Goal: Transaction & Acquisition: Subscribe to service/newsletter

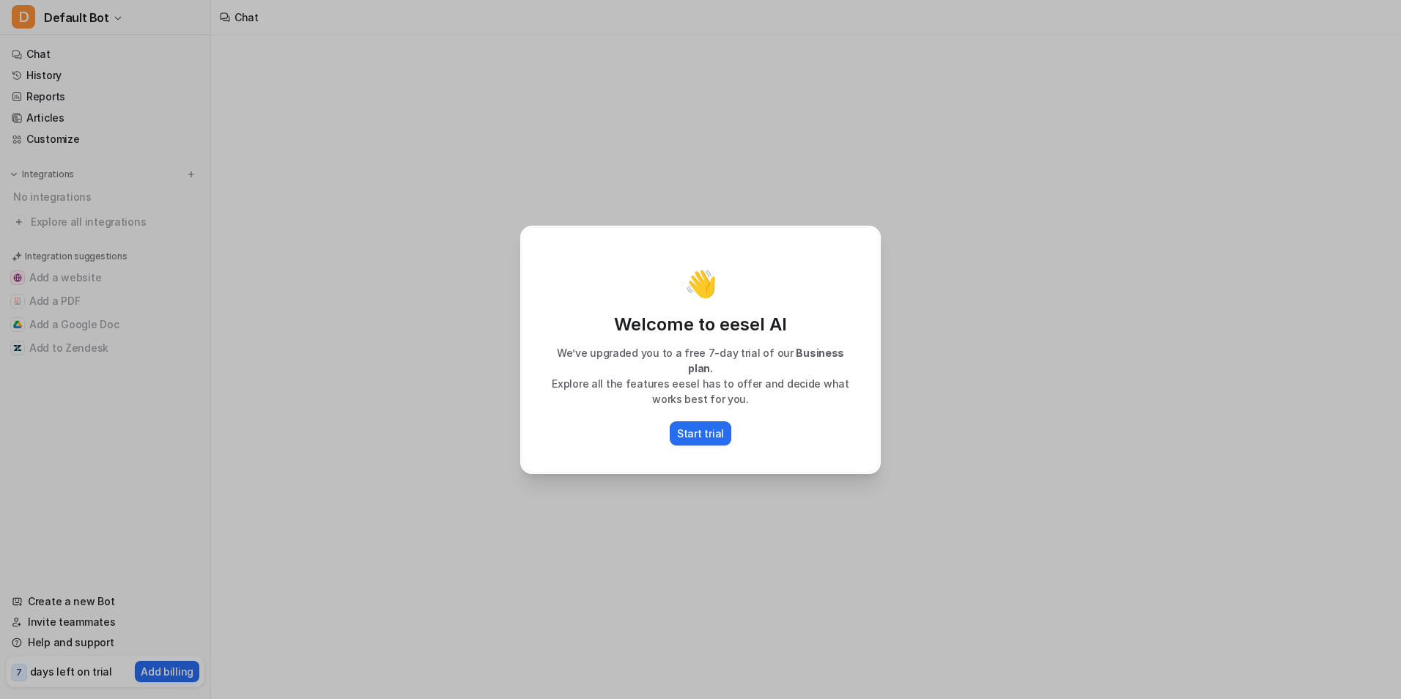
click at [757, 285] on div "👋" at bounding box center [700, 283] width 327 height 29
click at [715, 427] on p "Start trial" at bounding box center [700, 433] width 47 height 15
